Goal: Information Seeking & Learning: Learn about a topic

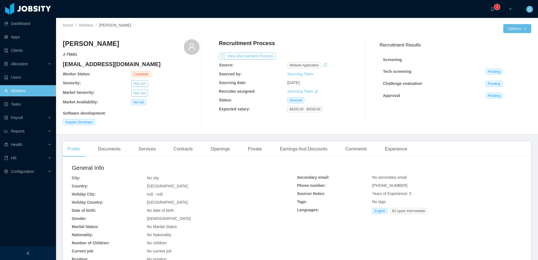
click at [320, 122] on div "Recruitment Process View Recruitment Process Source: website application Source…" at bounding box center [287, 82] width 137 height 86
